Goal: Check status: Check status

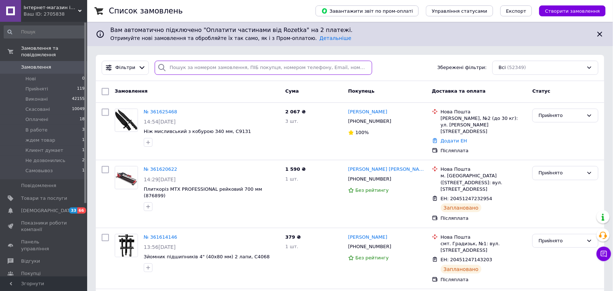
click at [247, 64] on input "search" at bounding box center [264, 68] width 218 height 14
paste input "360746501"
type input "360746501"
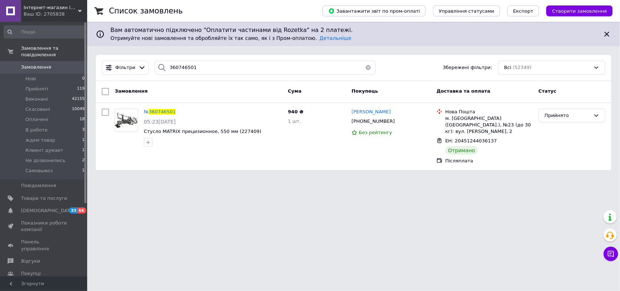
click at [39, 64] on span "Замовлення" at bounding box center [36, 67] width 30 height 7
